Goal: Information Seeking & Learning: Find specific fact

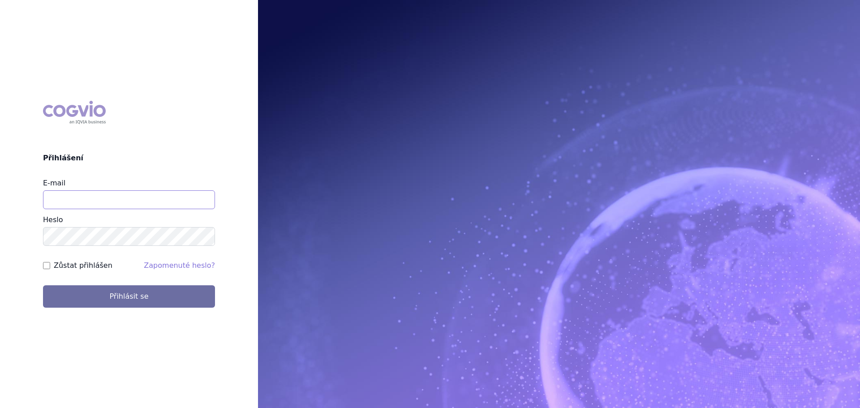
click at [88, 193] on input "E-mail" at bounding box center [129, 199] width 172 height 19
type input "veronika.damborska@vzp.cz"
click at [43, 285] on button "Přihlásit se" at bounding box center [129, 296] width 172 height 22
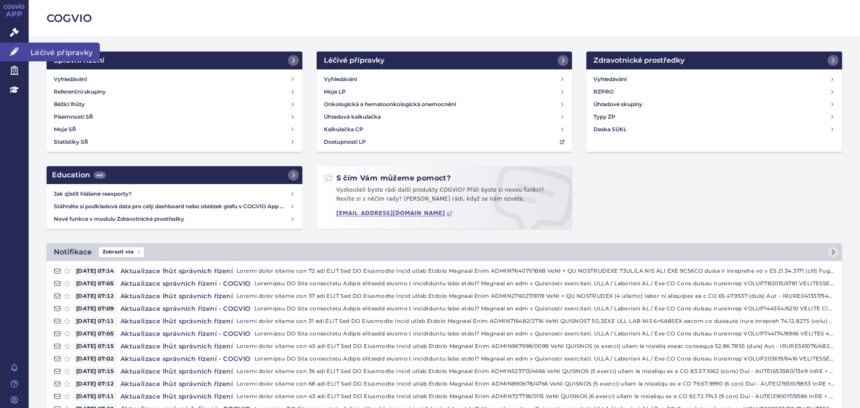
click at [19, 44] on link "Léčivé přípravky" at bounding box center [14, 52] width 29 height 19
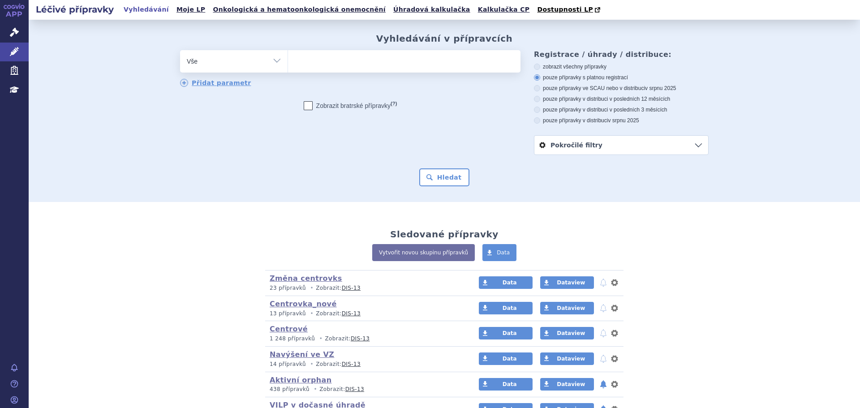
click at [21, 35] on link "Správní řízení" at bounding box center [14, 32] width 29 height 19
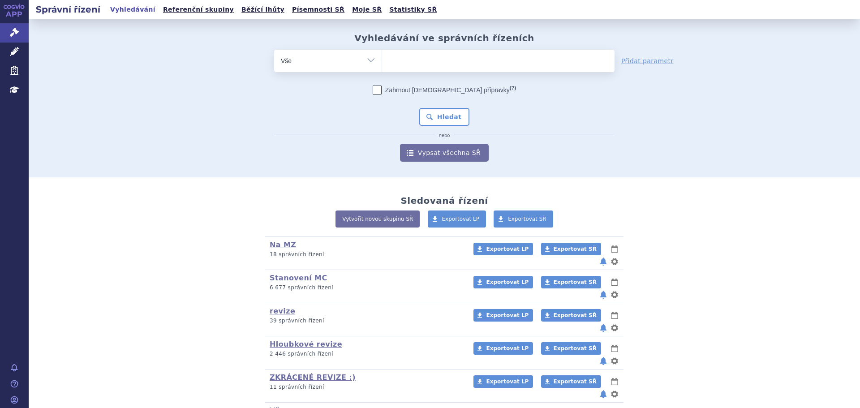
click at [436, 61] on ul at bounding box center [498, 59] width 233 height 19
click at [382, 61] on select at bounding box center [382, 60] width 0 height 22
paste input "SUKLS36129/2025"
type input "SUKLS36129/2025"
select select "SUKLS36129/2025"
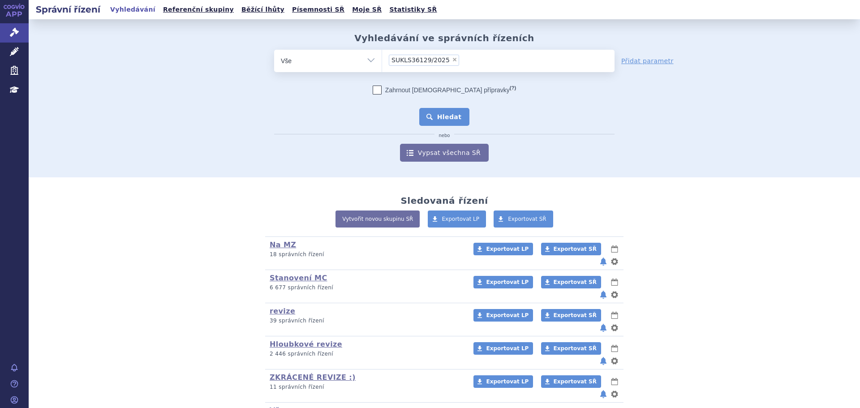
click at [443, 115] on button "Hledat" at bounding box center [444, 117] width 51 height 18
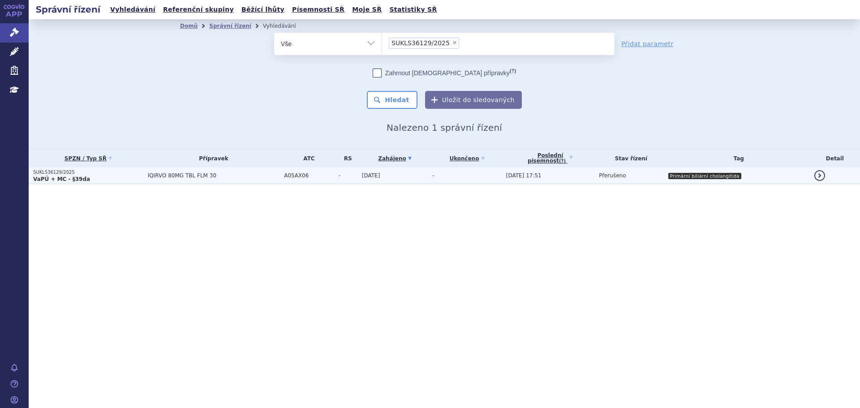
click at [227, 182] on td "IQIRVO 80MG TBL FLM 30" at bounding box center [211, 176] width 136 height 17
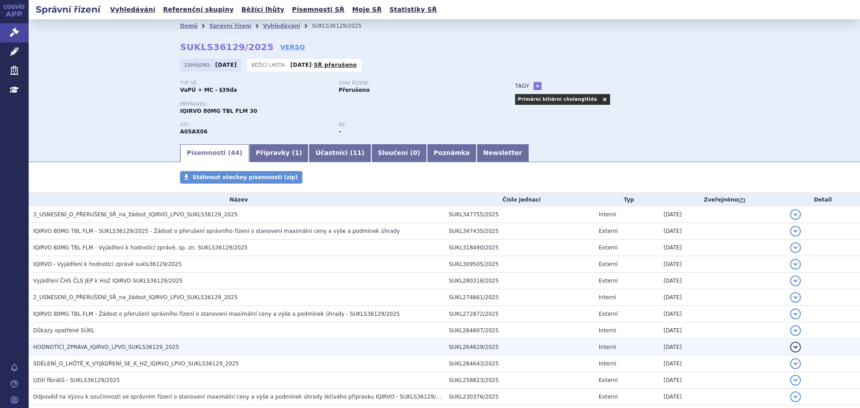
click at [134, 349] on span "HODNOTÍCÍ_ZPRÁVA_IQIRVO_LPVO_SUKLS36129_2025" at bounding box center [106, 347] width 146 height 6
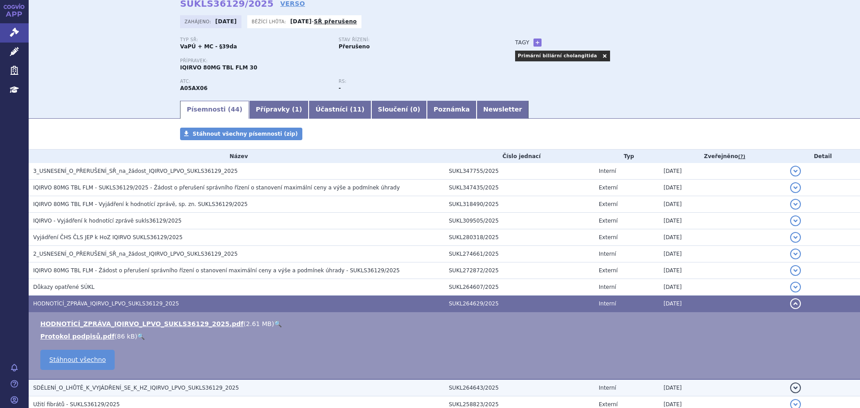
scroll to position [90, 0]
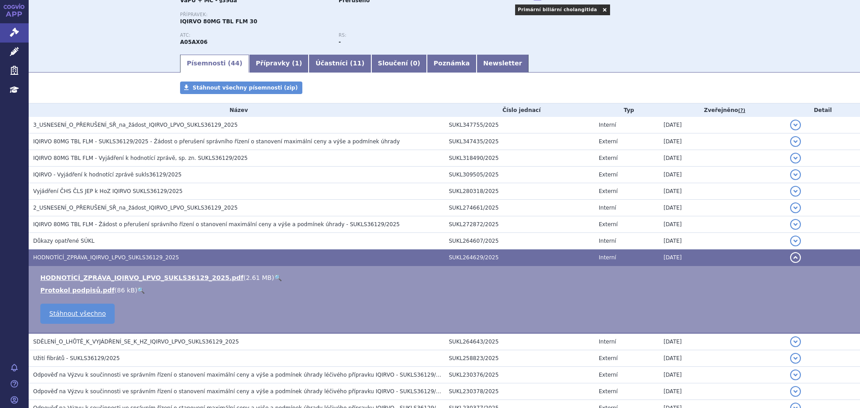
click at [274, 278] on link "🔍" at bounding box center [278, 277] width 8 height 7
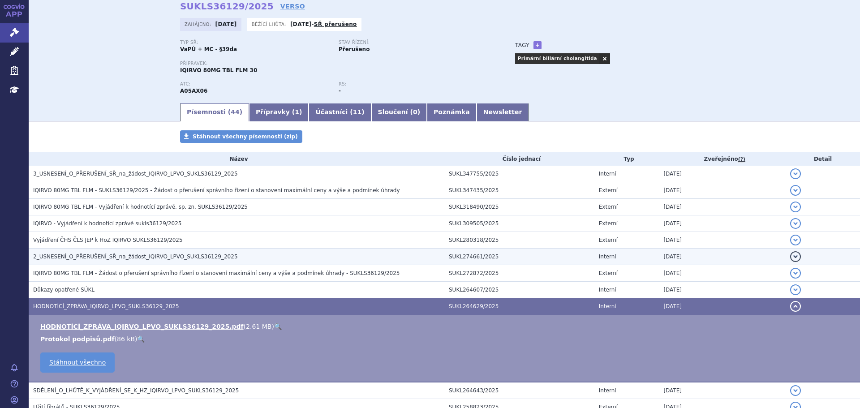
scroll to position [0, 0]
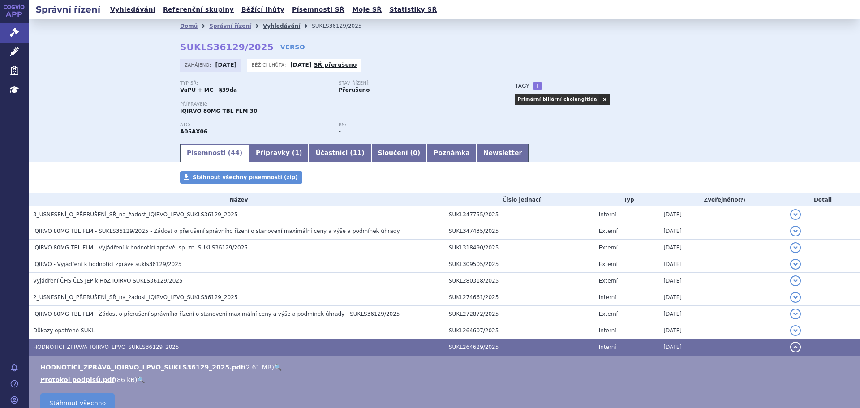
click at [263, 23] on link "Vyhledávání" at bounding box center [281, 26] width 37 height 6
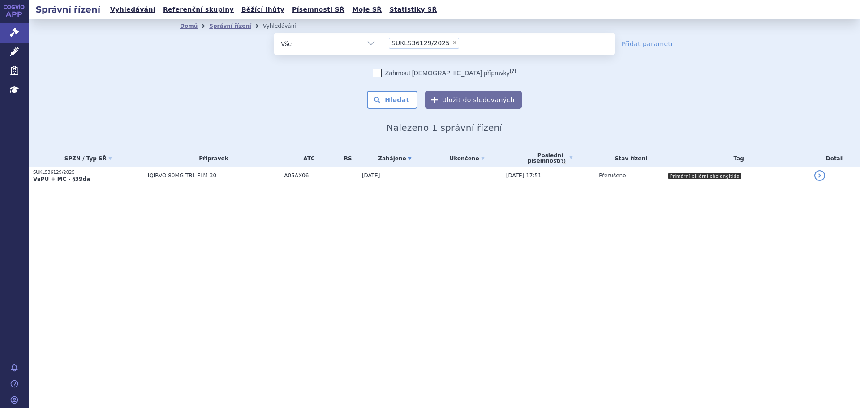
click at [452, 41] on span "×" at bounding box center [454, 42] width 5 height 5
click at [382, 41] on select "SUKLS36129/2025" at bounding box center [382, 43] width 0 height 22
select select
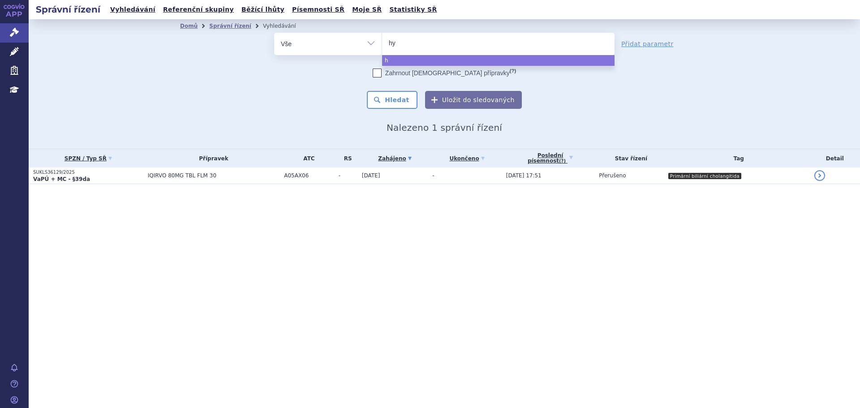
type input "hym"
type input "hymp"
type input "hympa"
type input "hympav"
type input "hympavz"
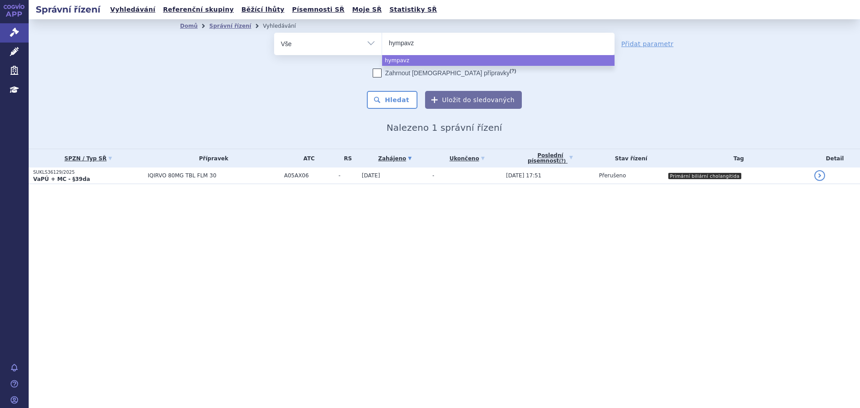
type input "hympavzi"
select select "hympavzi"
drag, startPoint x: 393, startPoint y: 91, endPoint x: 393, endPoint y: 99, distance: 9.0
click at [391, 93] on div "Zahrnout bratrské přípravky (?) Hledat Uložit do sledovaných" at bounding box center [444, 89] width 341 height 40
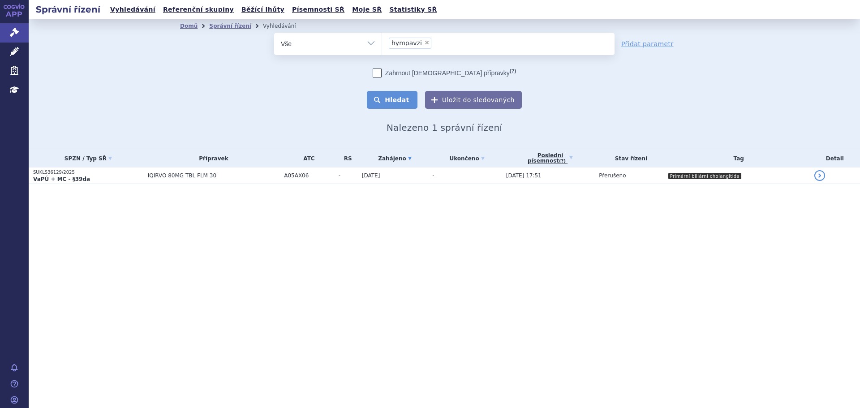
click at [396, 102] on button "Hledat" at bounding box center [392, 100] width 51 height 18
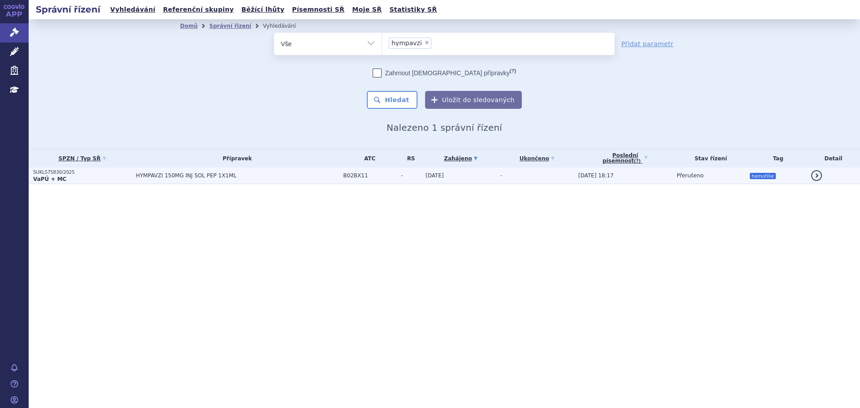
click at [298, 173] on span "HYMPAVZI 150MG INJ SOL PEP 1X1ML" at bounding box center [237, 176] width 203 height 6
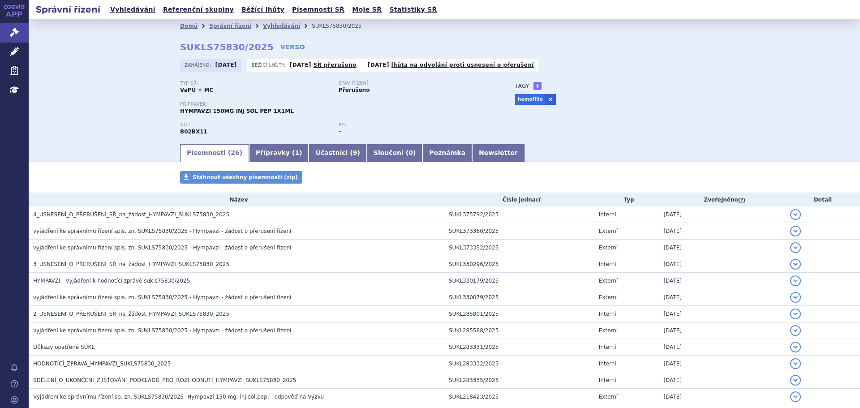
scroll to position [90, 0]
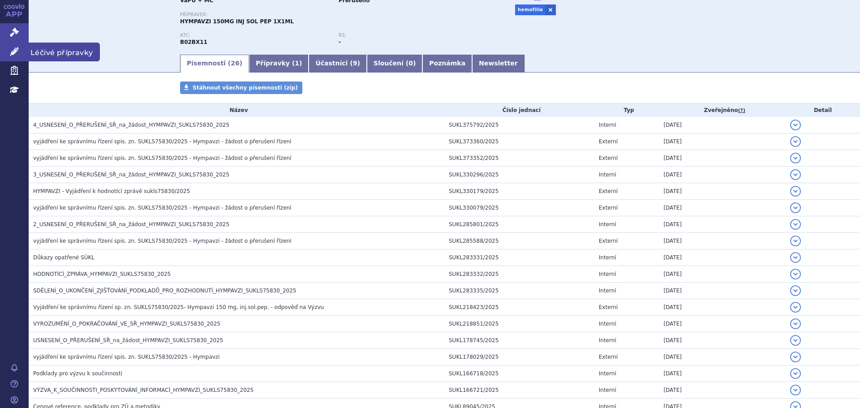
click at [23, 54] on link "Léčivé přípravky" at bounding box center [14, 52] width 29 height 19
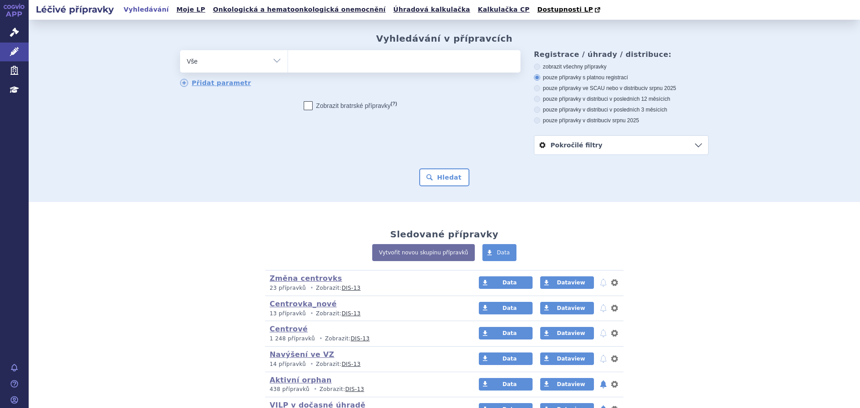
click at [354, 62] on ul at bounding box center [404, 59] width 233 height 19
click at [288, 62] on select at bounding box center [288, 61] width 0 height 22
paste input "0238324"
type input "0238324"
select select "0238324"
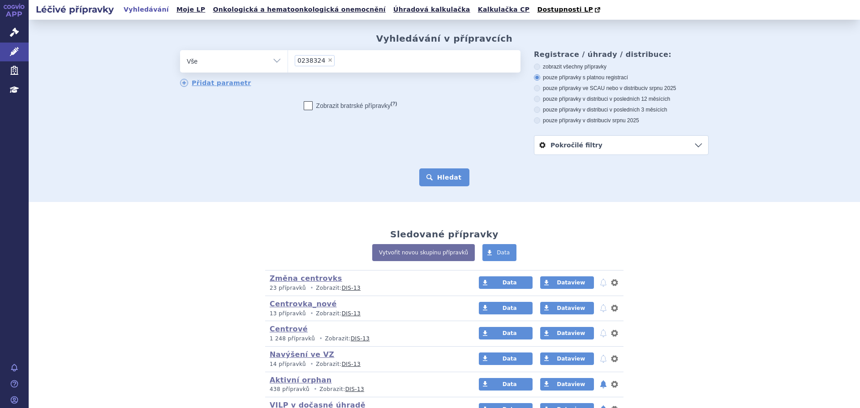
click at [441, 174] on button "Hledat" at bounding box center [444, 178] width 51 height 18
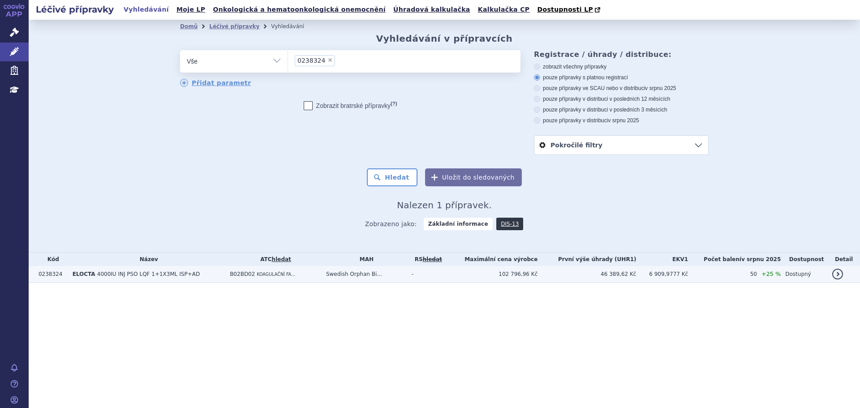
click at [257, 275] on span "KOAGULAČNÍ FA..." at bounding box center [276, 274] width 39 height 5
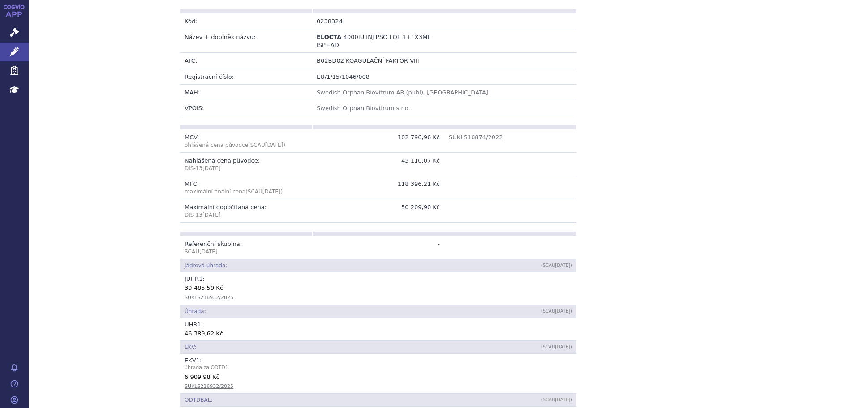
scroll to position [179, 0]
click at [13, 28] on icon at bounding box center [14, 32] width 9 height 9
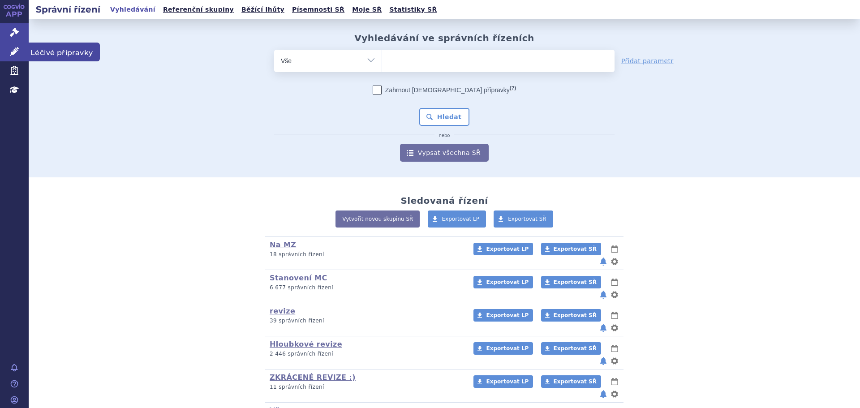
click at [19, 51] on link "Léčivé přípravky" at bounding box center [14, 52] width 29 height 19
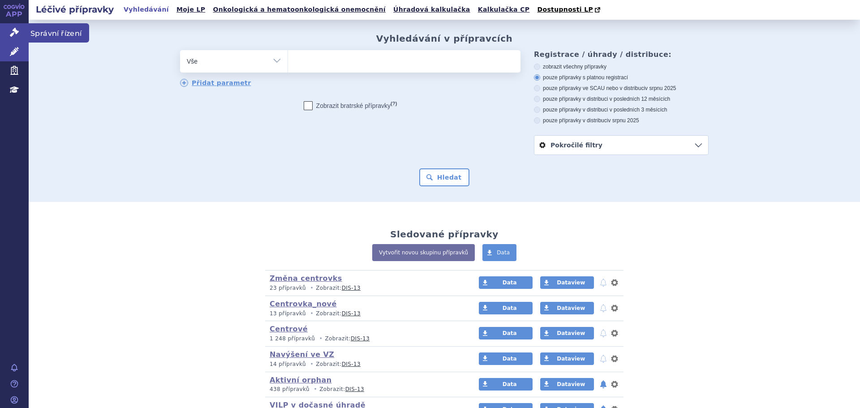
click at [16, 35] on icon at bounding box center [14, 32] width 9 height 9
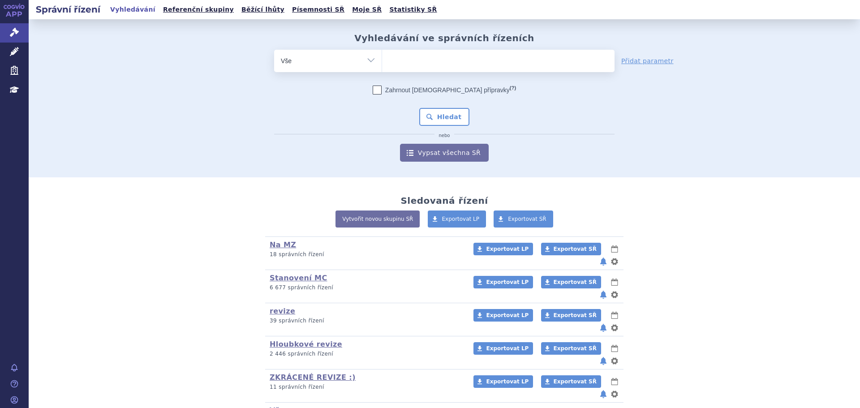
click at [344, 69] on select "Vše Spisová značka Typ SŘ Přípravek/SUKL kód Účastník/Držitel" at bounding box center [328, 60] width 108 height 20
select select "filter-reference-group"
click at [274, 50] on select "Vše Spisová značka Typ SŘ Přípravek/SUKL kód Účastník/Držitel" at bounding box center [328, 60] width 108 height 20
click at [441, 68] on ul at bounding box center [498, 59] width 233 height 19
click at [382, 68] on select at bounding box center [382, 60] width 0 height 22
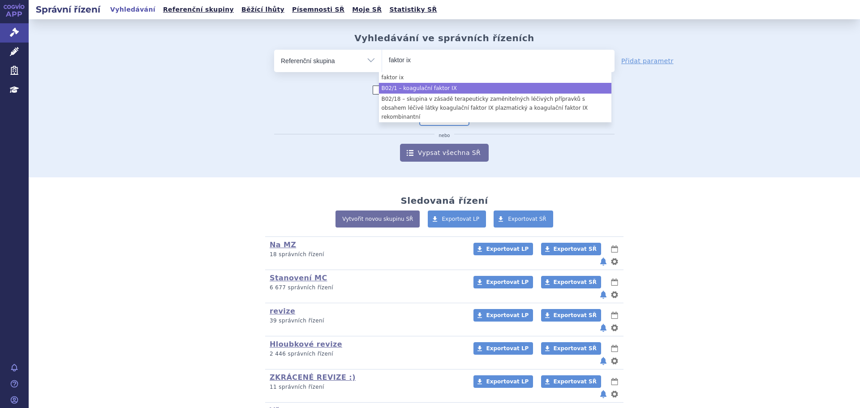
type input "faktor ix"
select select "c65a784a-a704-4bef-93c0-129d2a5860df"
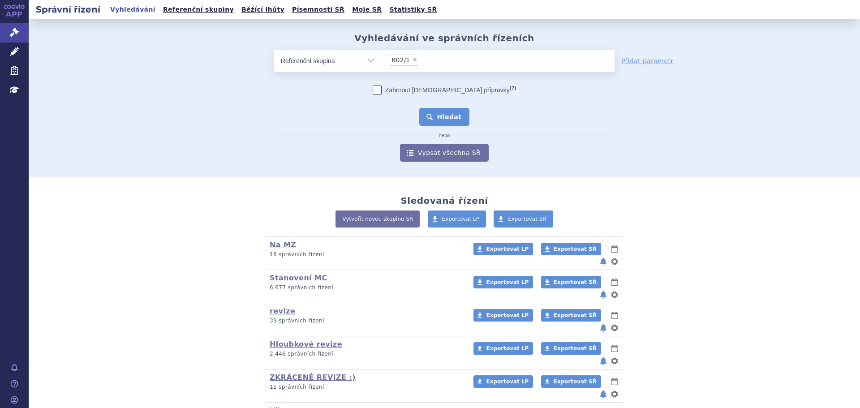
click at [424, 116] on button "Hledat" at bounding box center [444, 117] width 51 height 18
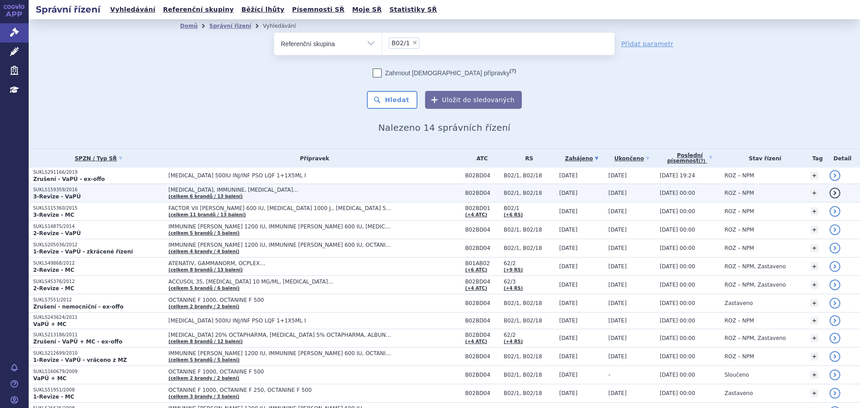
click at [101, 192] on p "SUKLS159359/2016" at bounding box center [98, 190] width 131 height 6
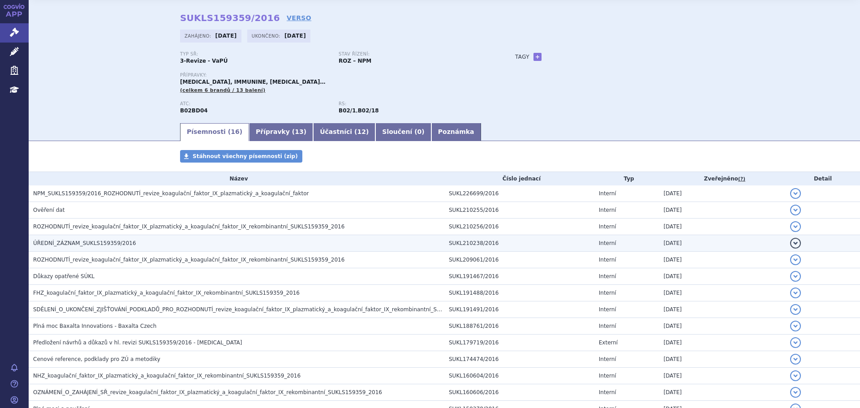
scroll to position [45, 0]
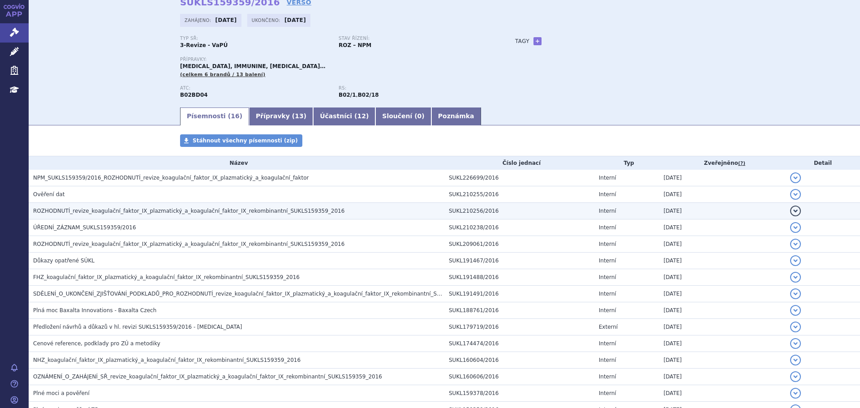
click at [206, 209] on span "ROZHODNUTÍ_revize_koagulační_faktor_IX_plazmatický_a_koagulační_faktor_IX_rekom…" at bounding box center [188, 211] width 311 height 6
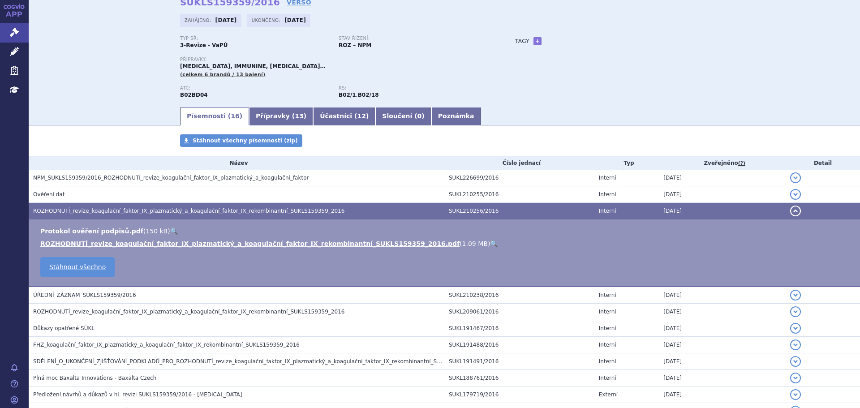
click at [490, 242] on link "🔍" at bounding box center [494, 243] width 8 height 7
click at [282, 114] on link "Přípravky ( 13 )" at bounding box center [281, 117] width 64 height 18
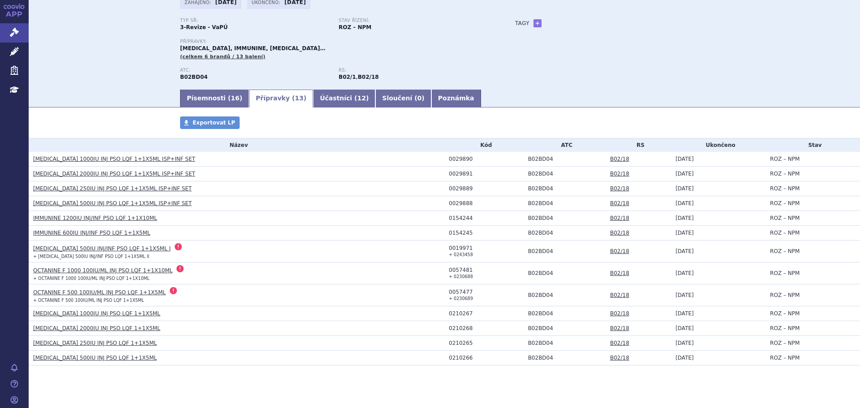
scroll to position [73, 0]
